Goal: Information Seeking & Learning: Find specific fact

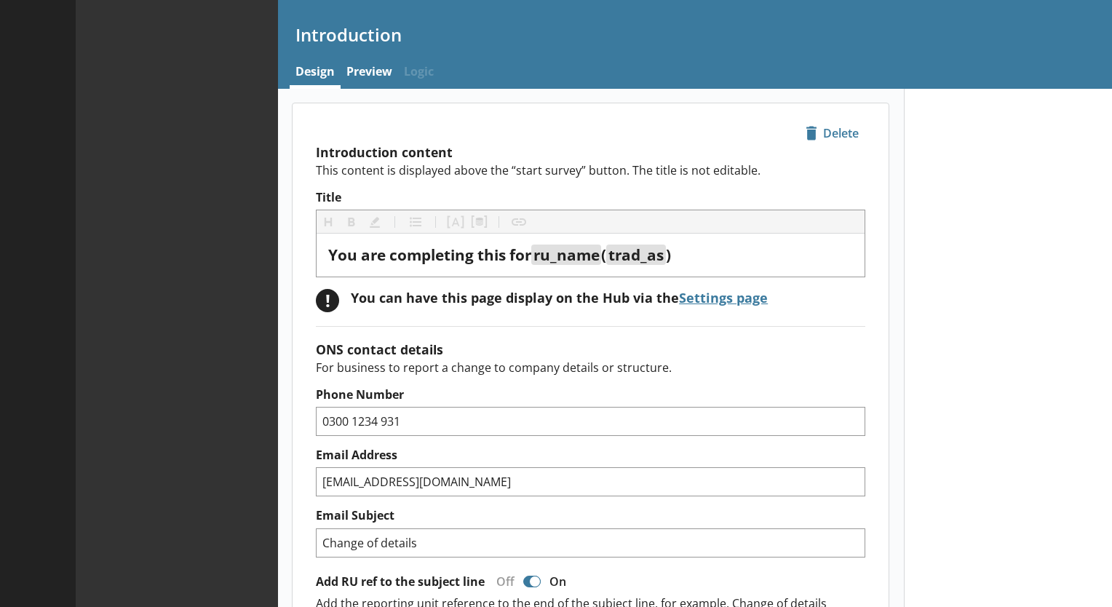
type textarea "x"
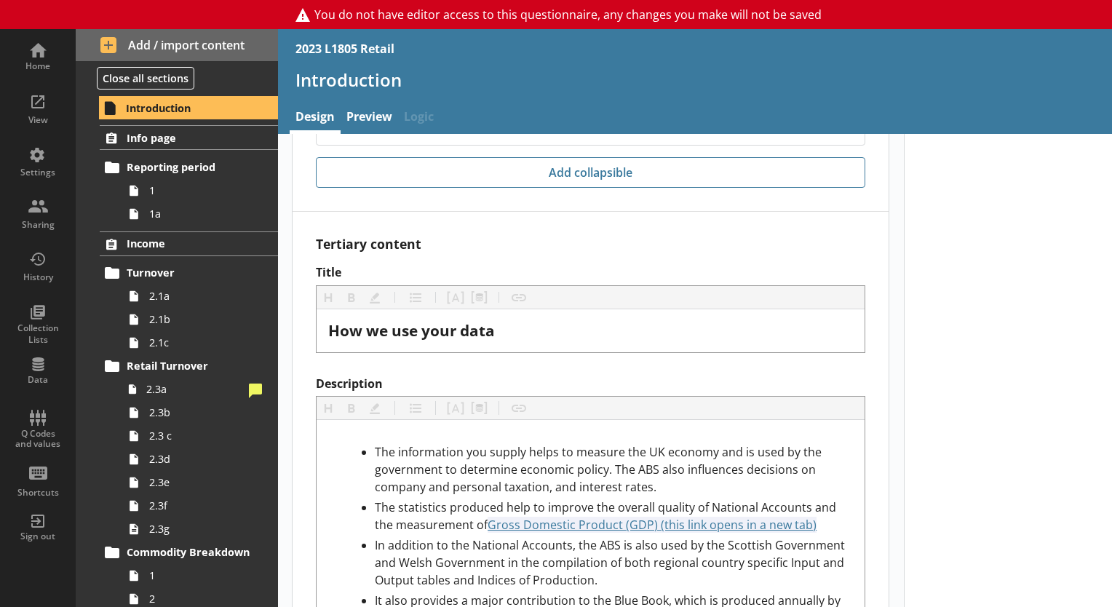
scroll to position [4288, 0]
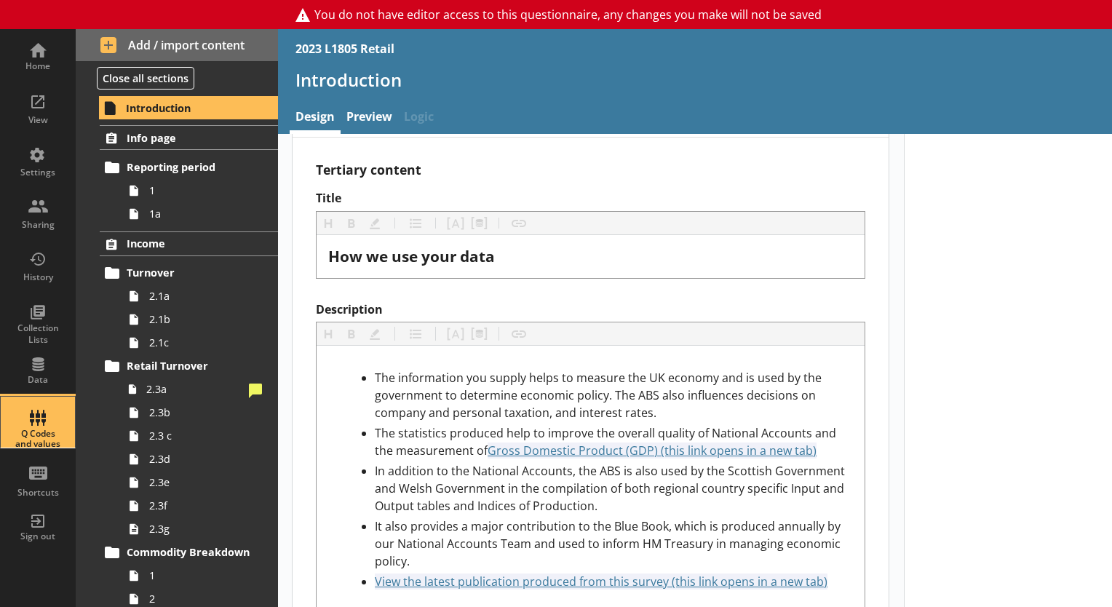
click at [38, 429] on div "Q Codes and values" at bounding box center [37, 439] width 51 height 21
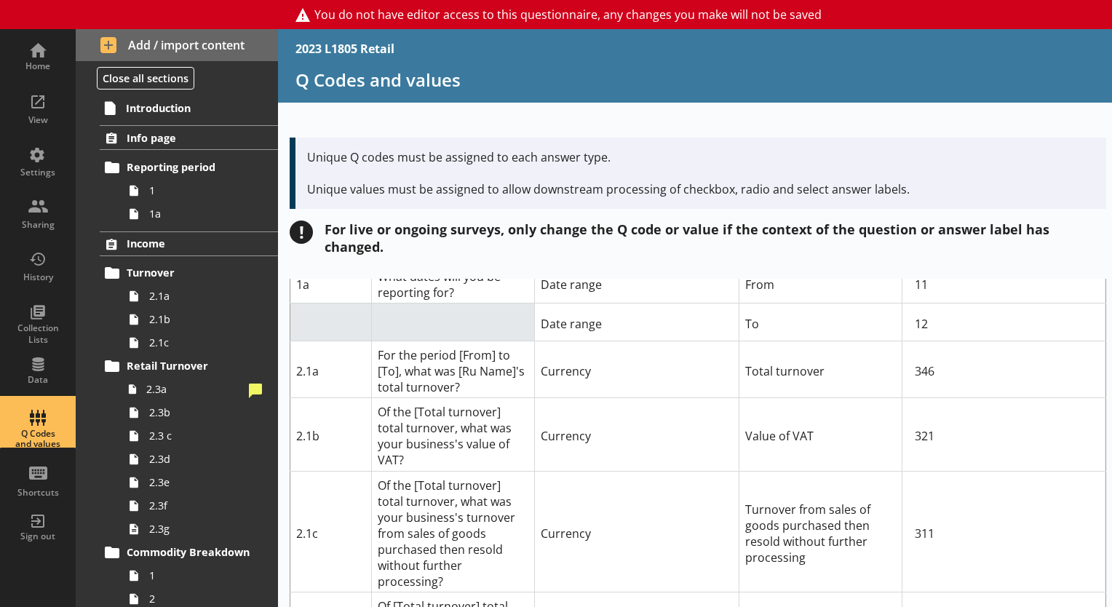
scroll to position [222, 0]
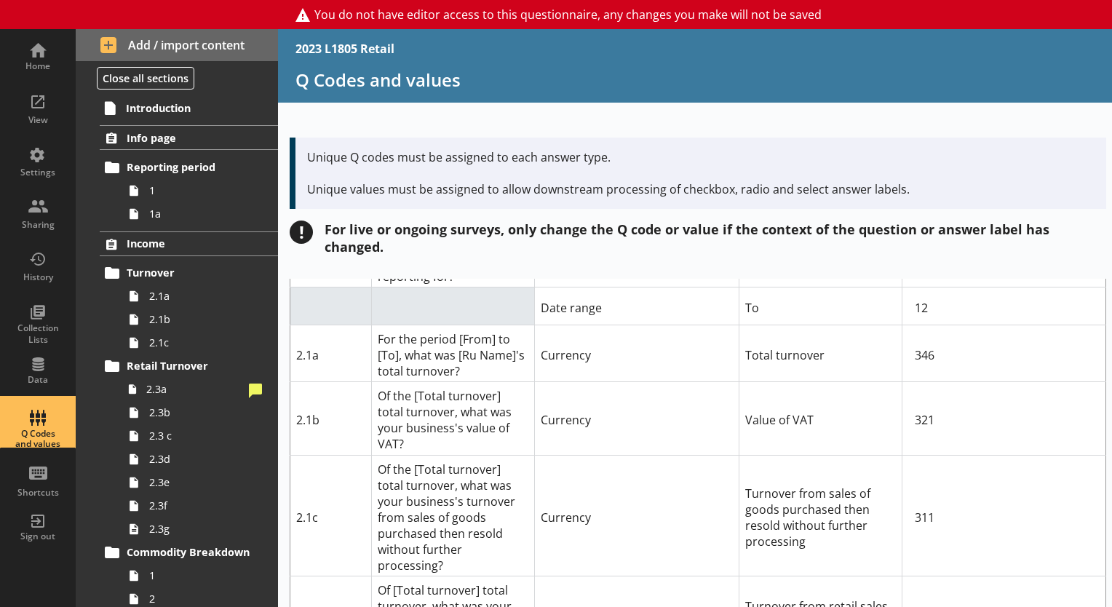
click at [792, 287] on td "To" at bounding box center [820, 306] width 163 height 38
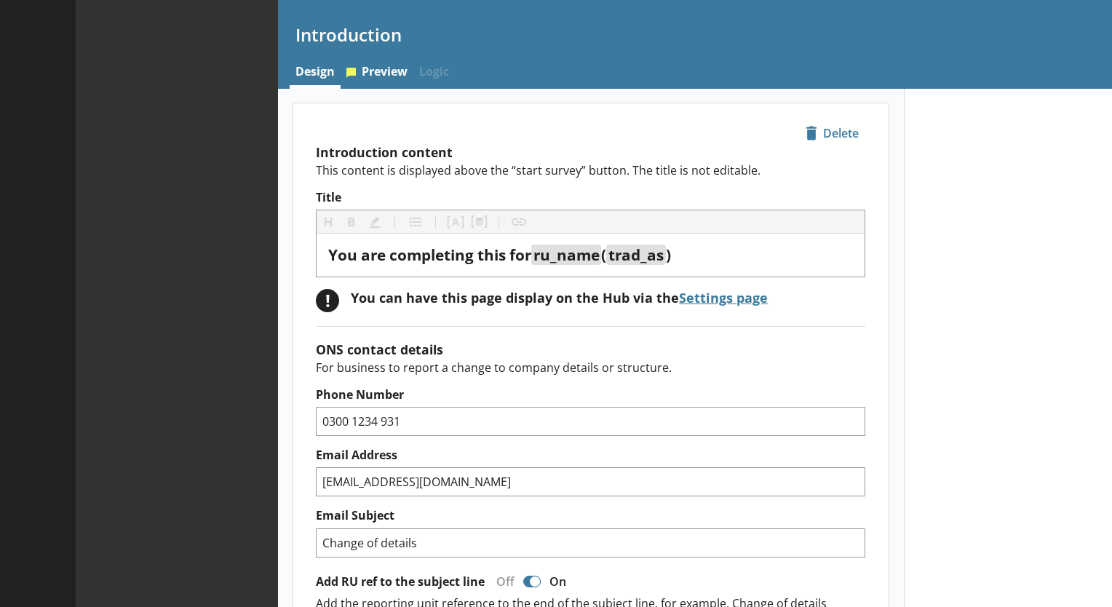
type textarea "x"
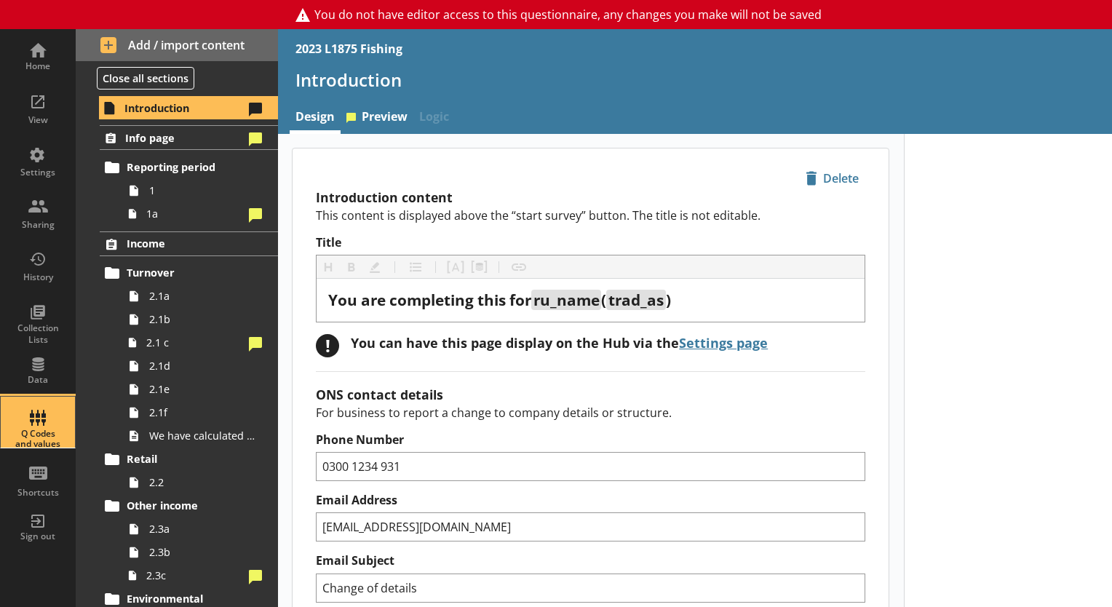
click at [49, 429] on div "Q Codes and values" at bounding box center [37, 439] width 51 height 21
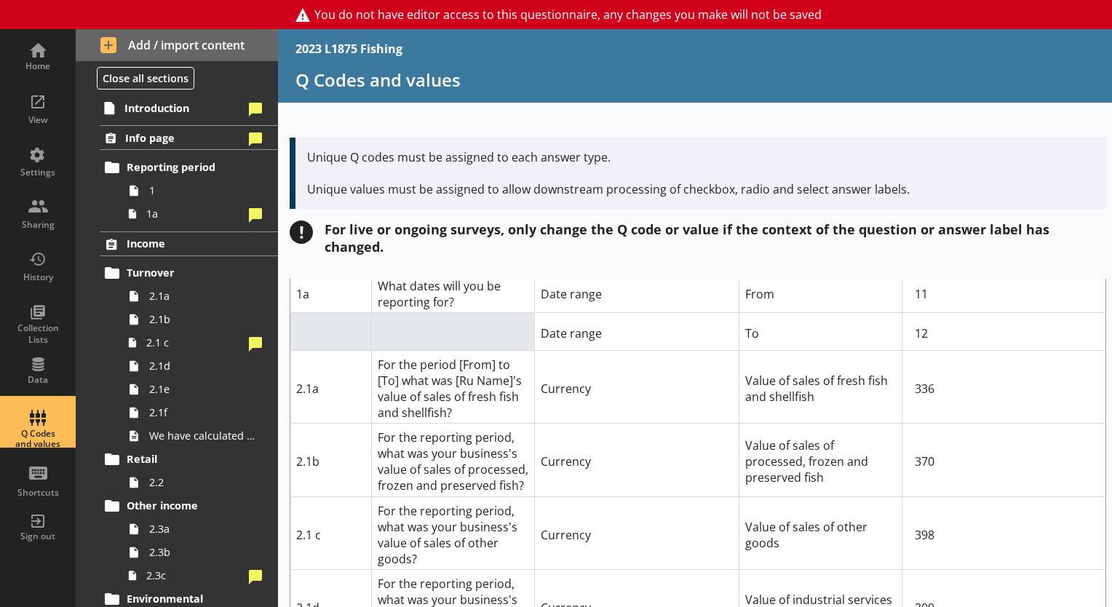
scroll to position [204, 0]
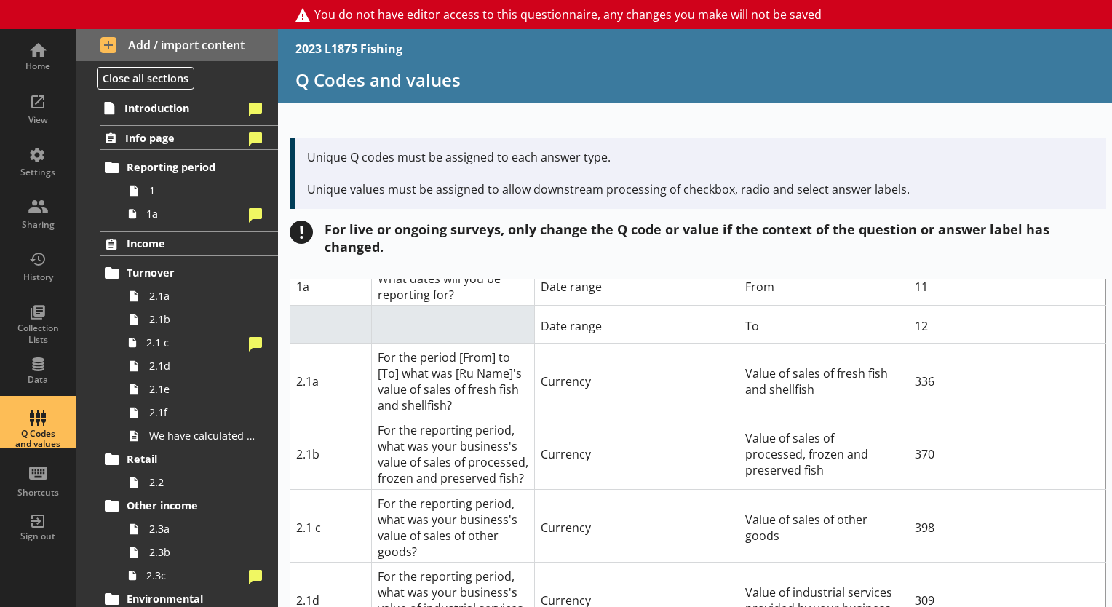
click at [1052, 118] on div "2023 L1875 Fishing Q Codes and values Unique Q codes must be assigned to each a…" at bounding box center [695, 318] width 834 height 578
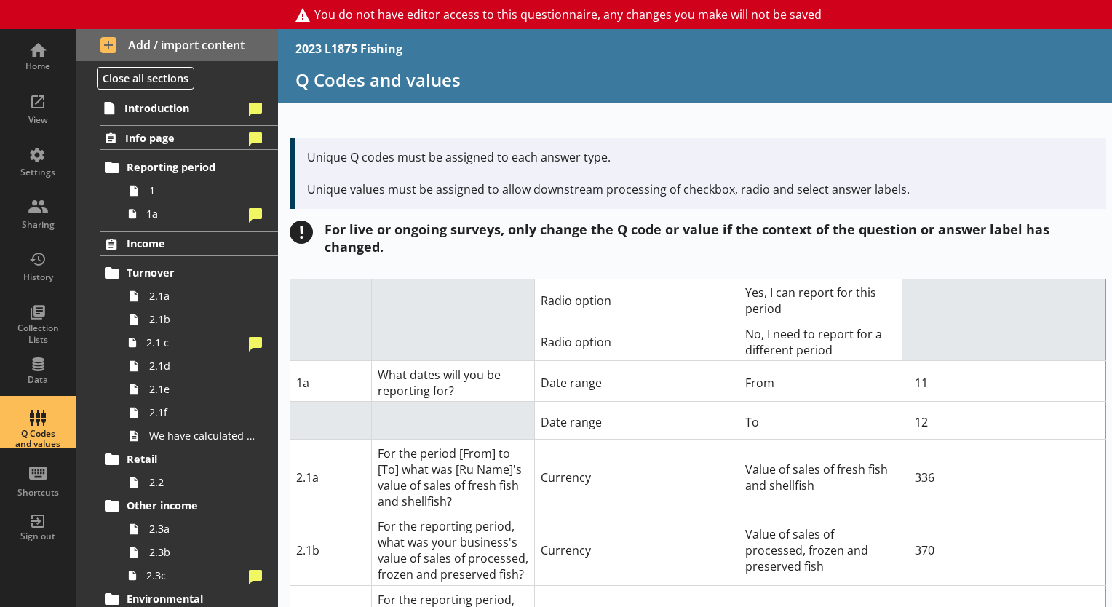
scroll to position [0, 0]
